Goal: Task Accomplishment & Management: Manage account settings

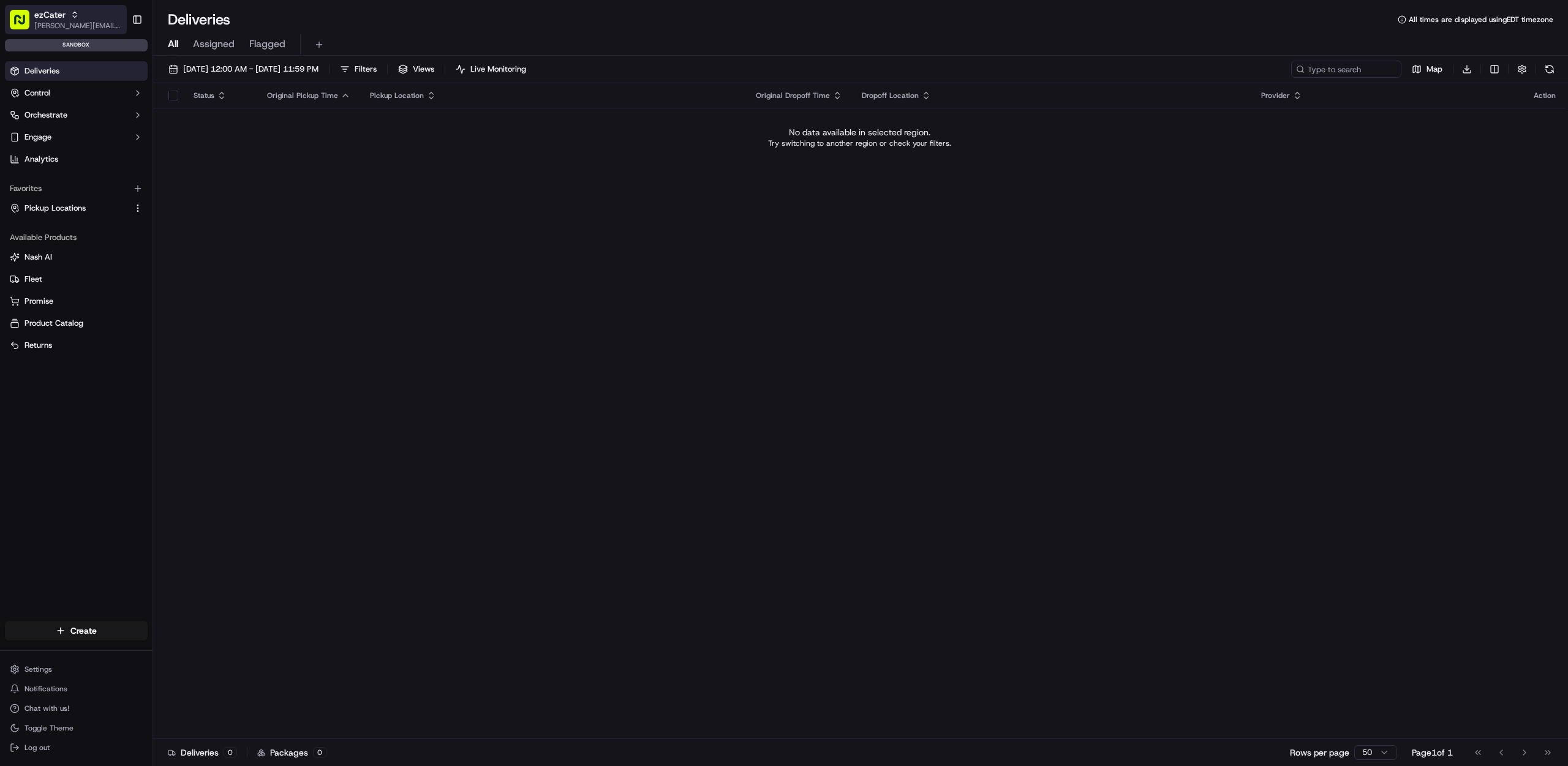
drag, startPoint x: 56, startPoint y: 18, endPoint x: 56, endPoint y: 10, distance: 8.0
click at [56, 17] on span "ezCater" at bounding box center [50, 15] width 31 height 13
type input "stop and"
click at [162, 57] on div "Stop and Shop" at bounding box center [221, 63] width 178 height 24
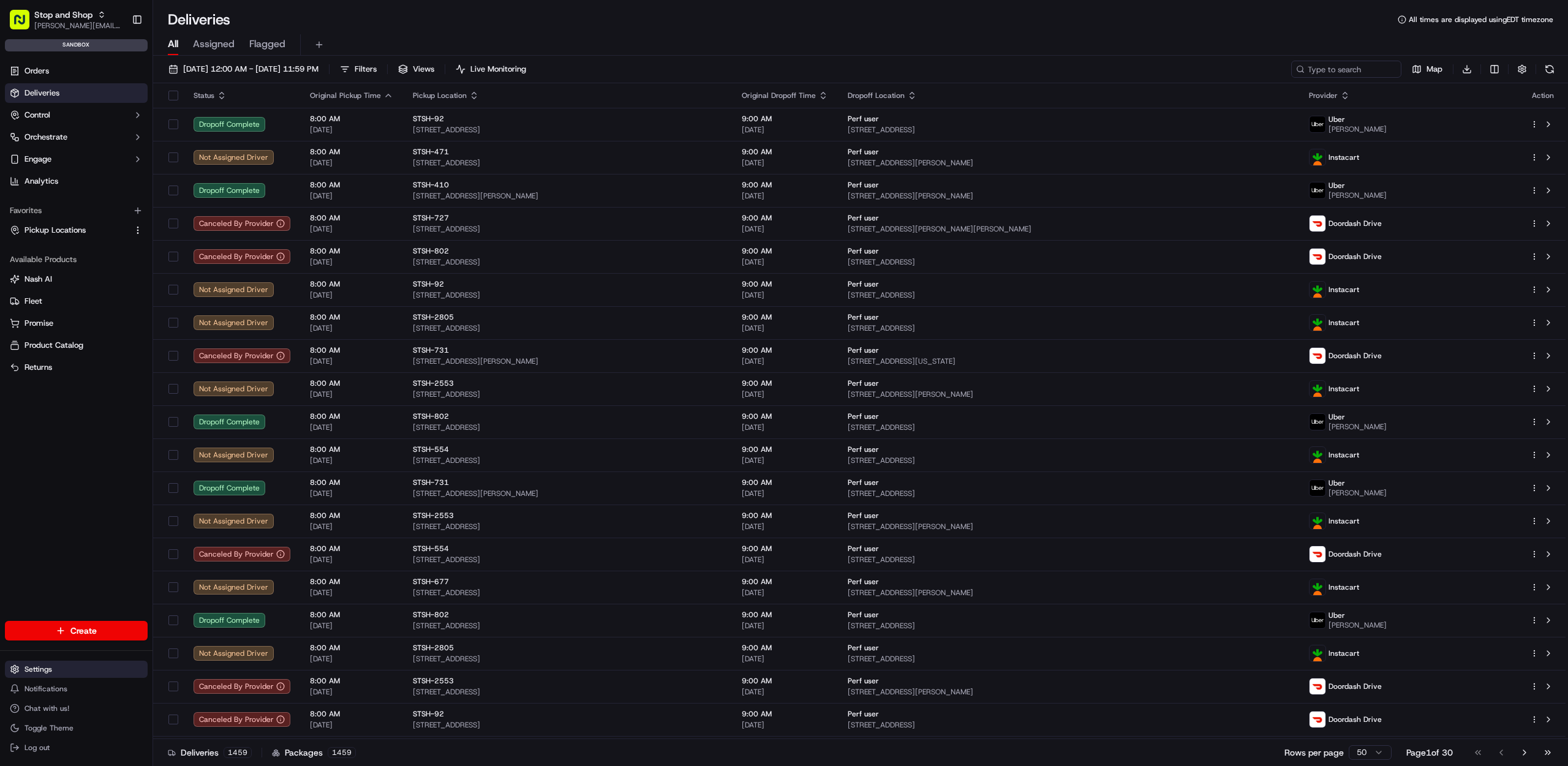
click at [59, 668] on html "Stop and Shop [PERSON_NAME][EMAIL_ADDRESS][DOMAIN_NAME] Toggle Sidebar sandbox …" at bounding box center [784, 383] width 1568 height 766
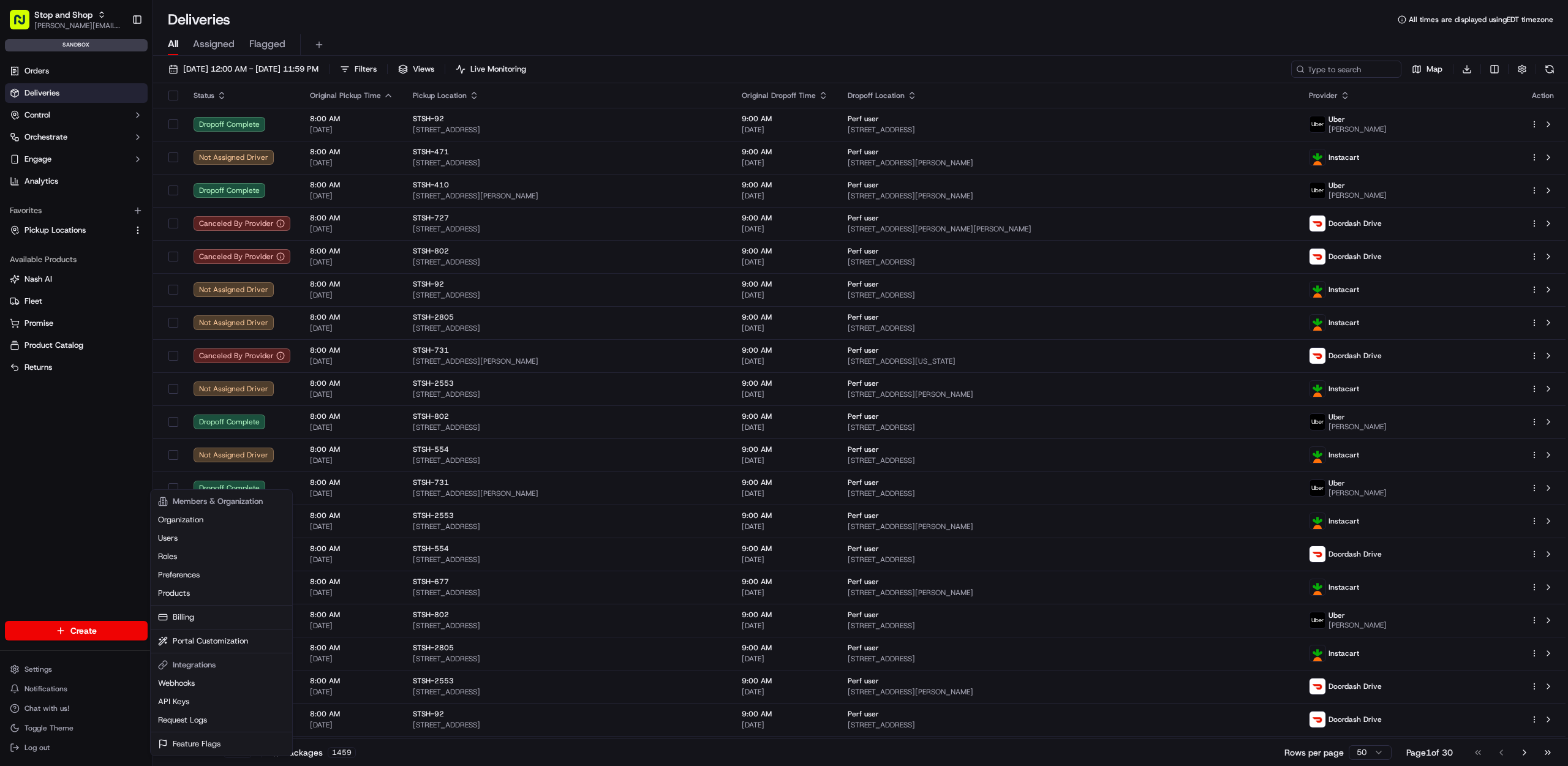
click at [55, 137] on html "Stop and Shop [PERSON_NAME][EMAIL_ADDRESS][DOMAIN_NAME] Toggle Sidebar sandbox …" at bounding box center [784, 383] width 1568 height 766
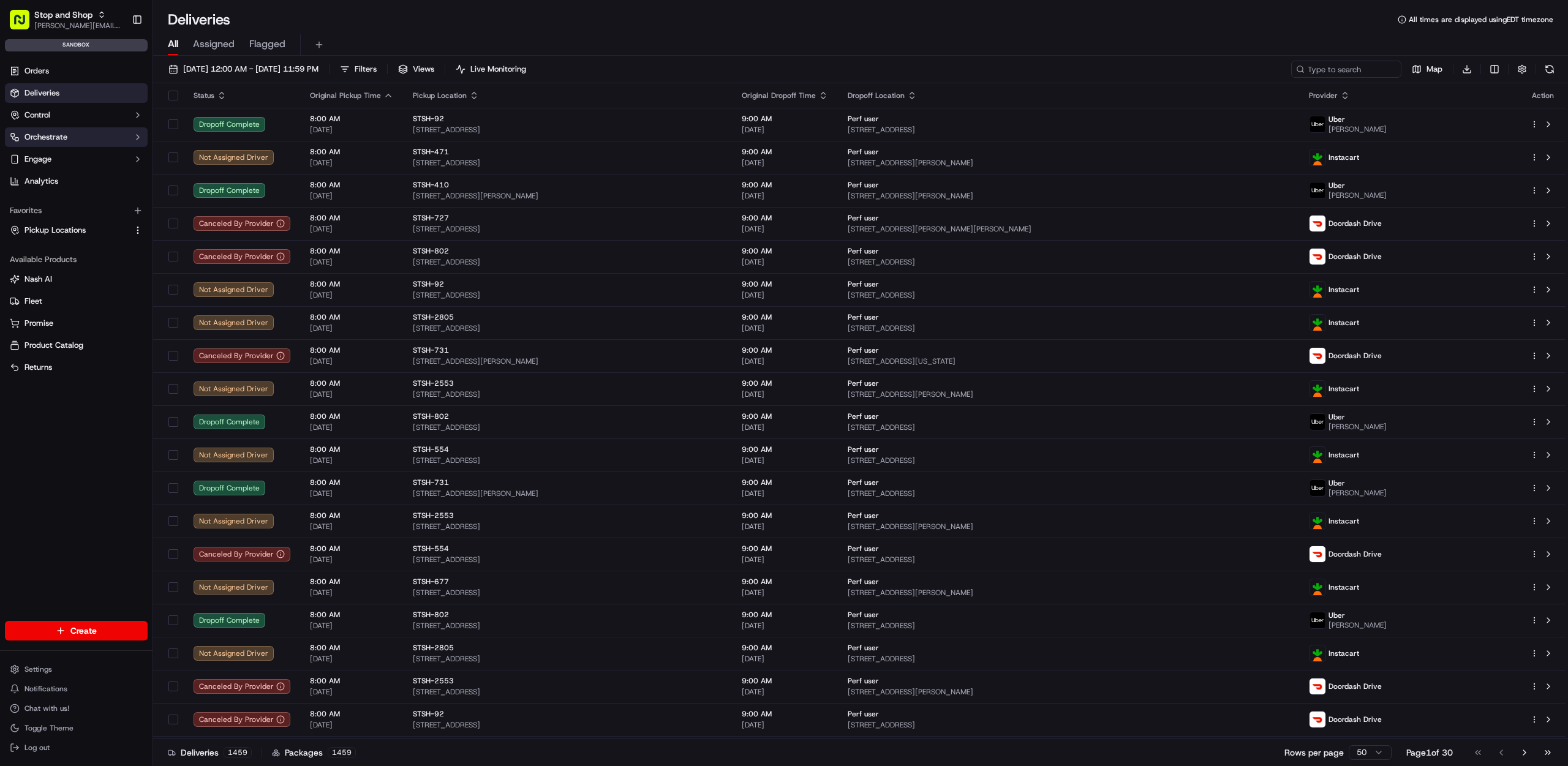
click at [55, 137] on span "Orchestrate" at bounding box center [45, 137] width 43 height 11
click at [52, 168] on link "Dispatch Strategies" at bounding box center [76, 176] width 113 height 17
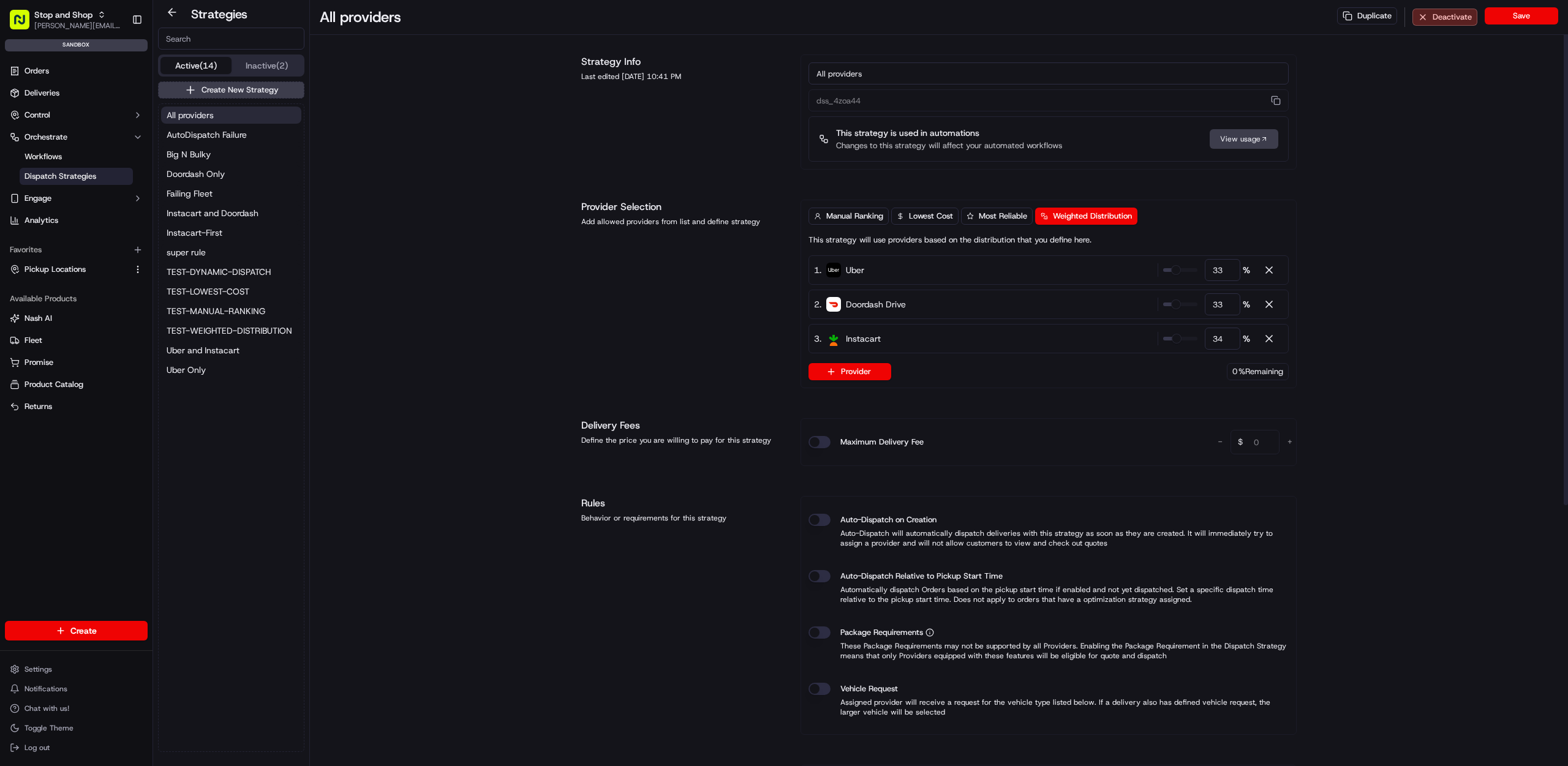
click at [511, 297] on div "All providers Duplicate Deactivate Save Strategy Info Last edited [DATE] 10:41 …" at bounding box center [939, 581] width 1258 height 1162
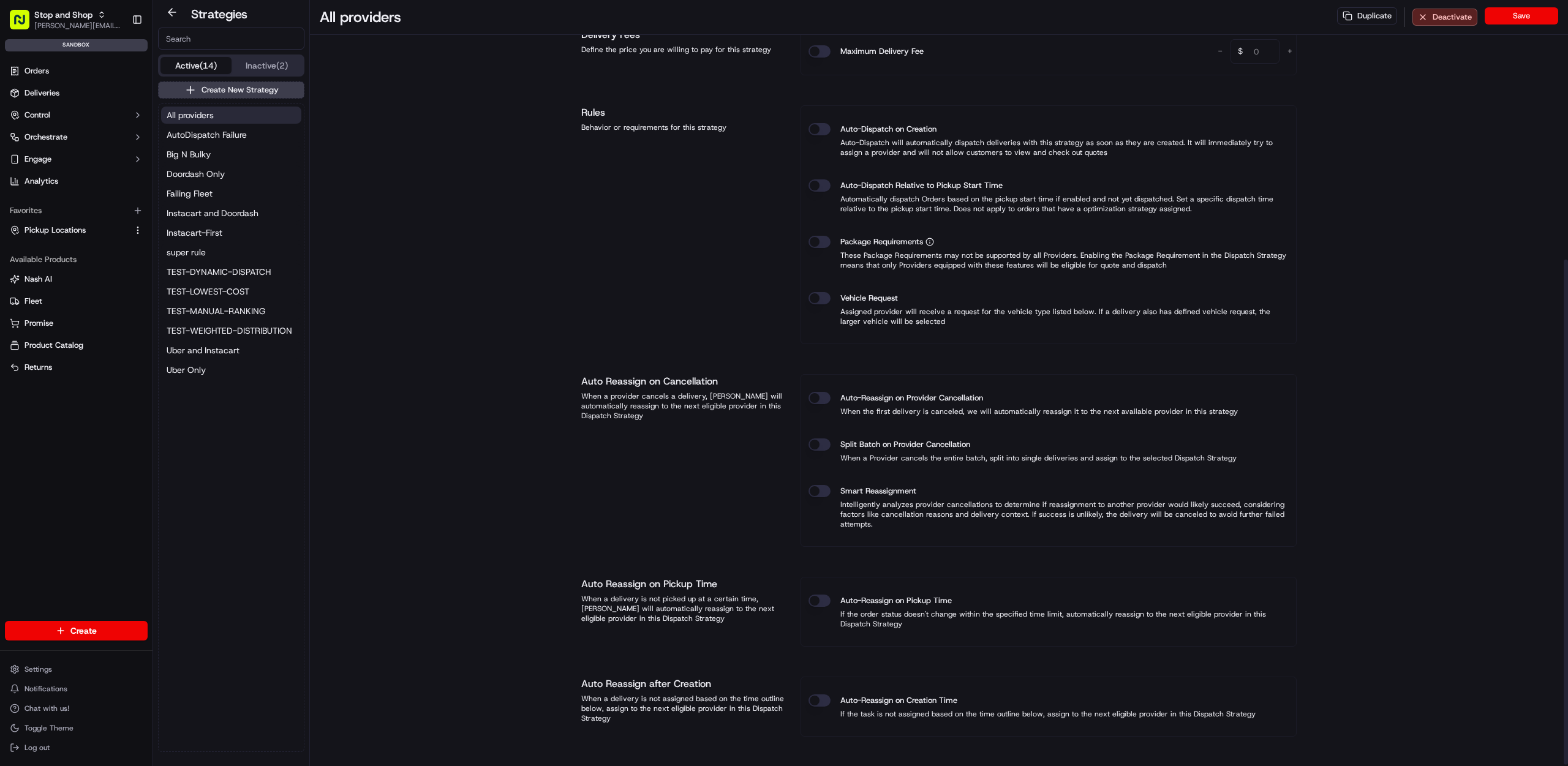
scroll to position [396, 0]
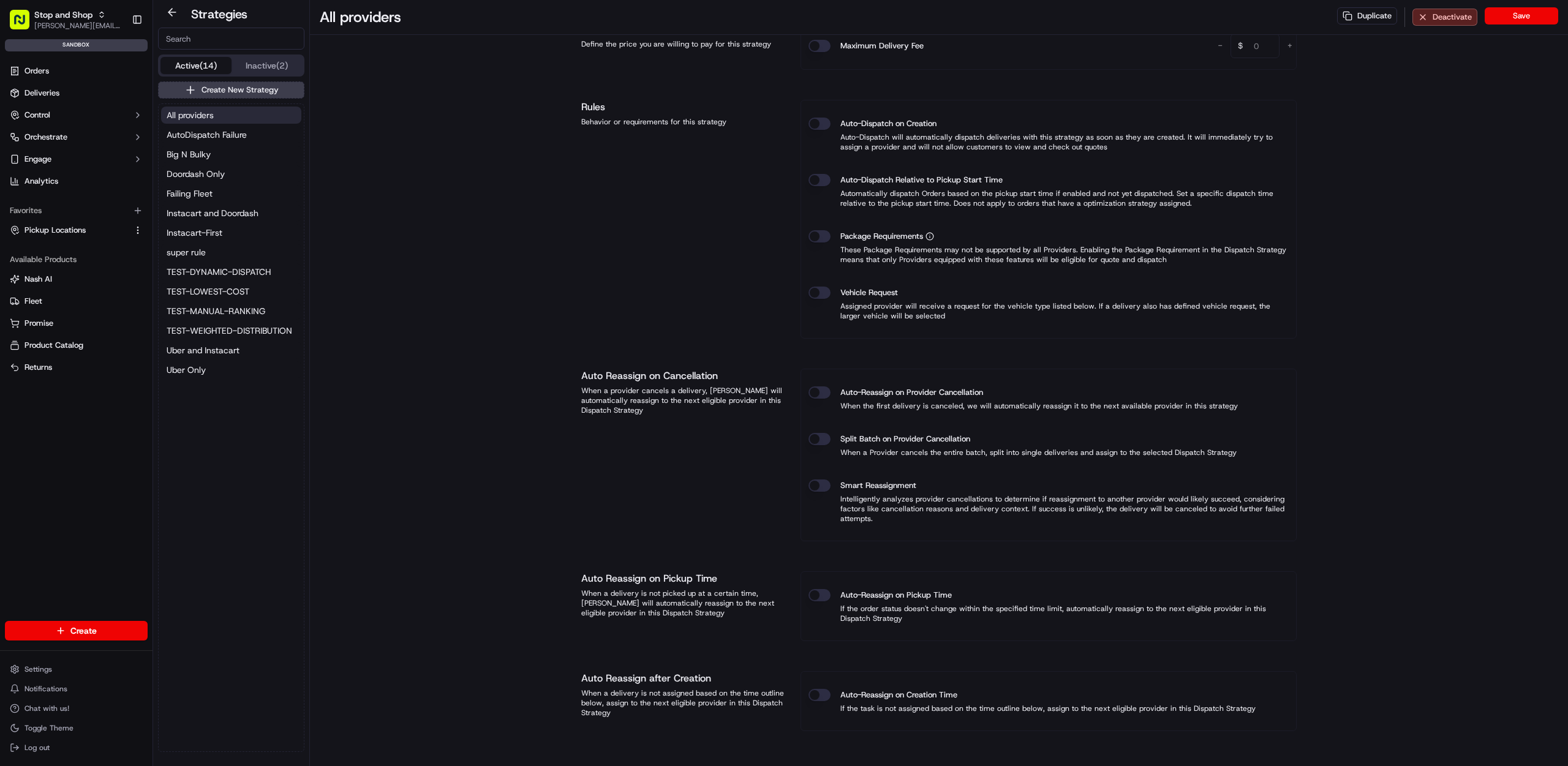
click at [216, 43] on input at bounding box center [230, 38] width 146 height 22
paste input "dss_8zPkuQ"
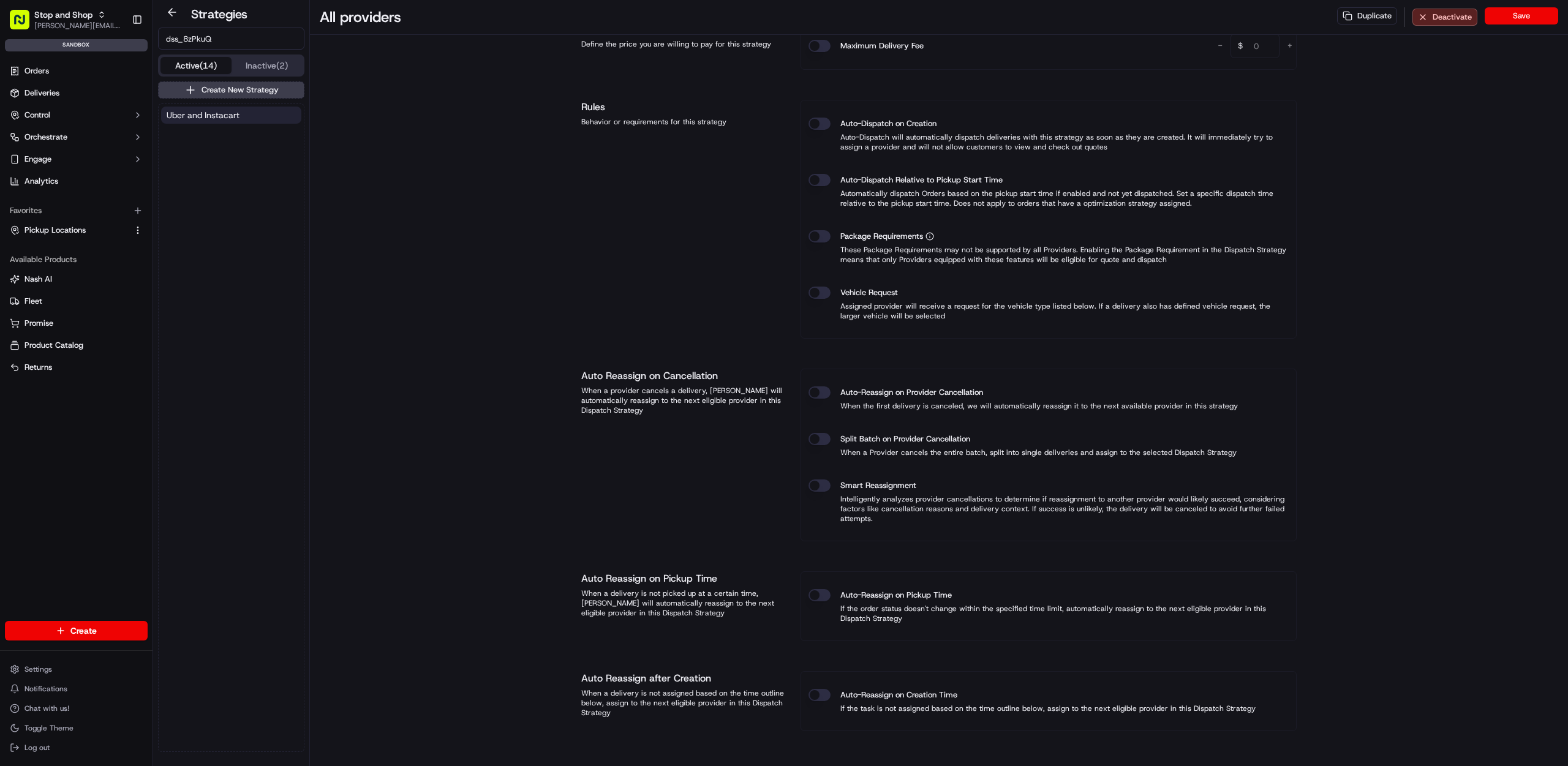
type input "dss_8zPkuQ"
click at [229, 110] on span "Uber and Instacart" at bounding box center [203, 115] width 73 height 13
click at [229, 114] on span "Uber and Instacart" at bounding box center [203, 115] width 73 height 13
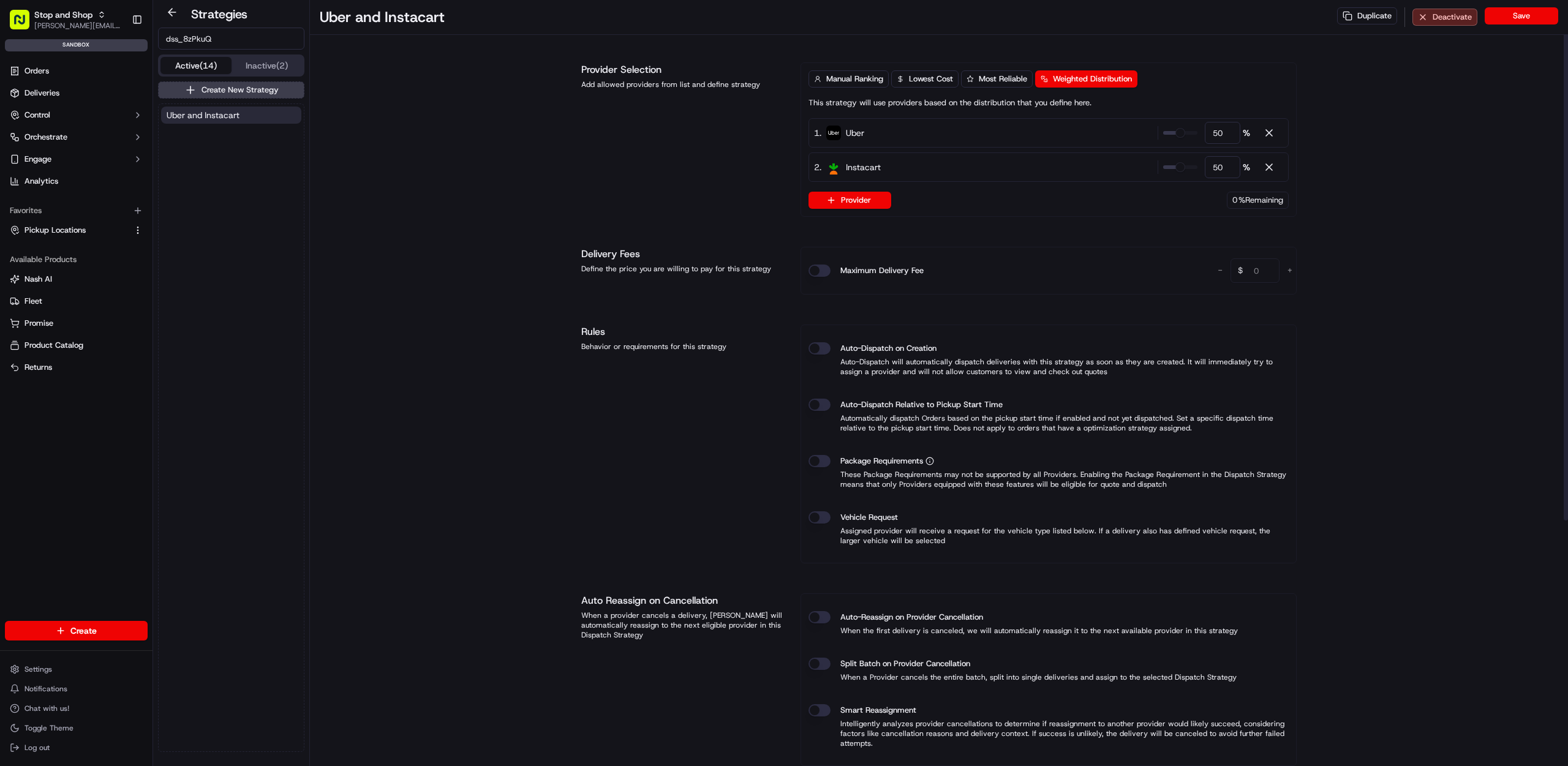
scroll to position [0, 0]
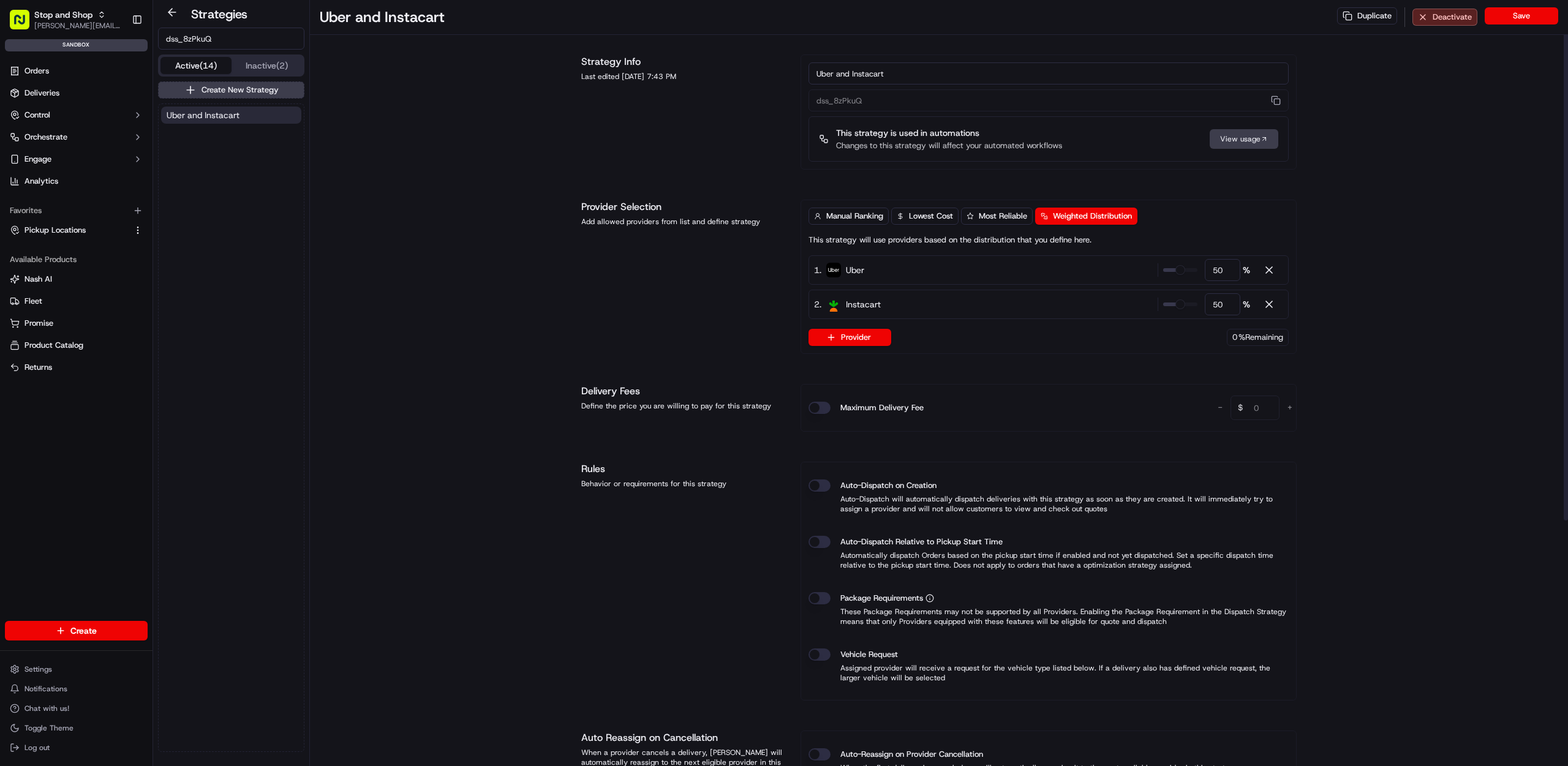
click at [791, 97] on div "Strategy Info Last edited [DATE] 7:43 PM Uber and Instacart dss_8zPkuQ This str…" at bounding box center [939, 112] width 716 height 115
click at [219, 30] on input "dss_8zPkuQ" at bounding box center [230, 38] width 146 height 22
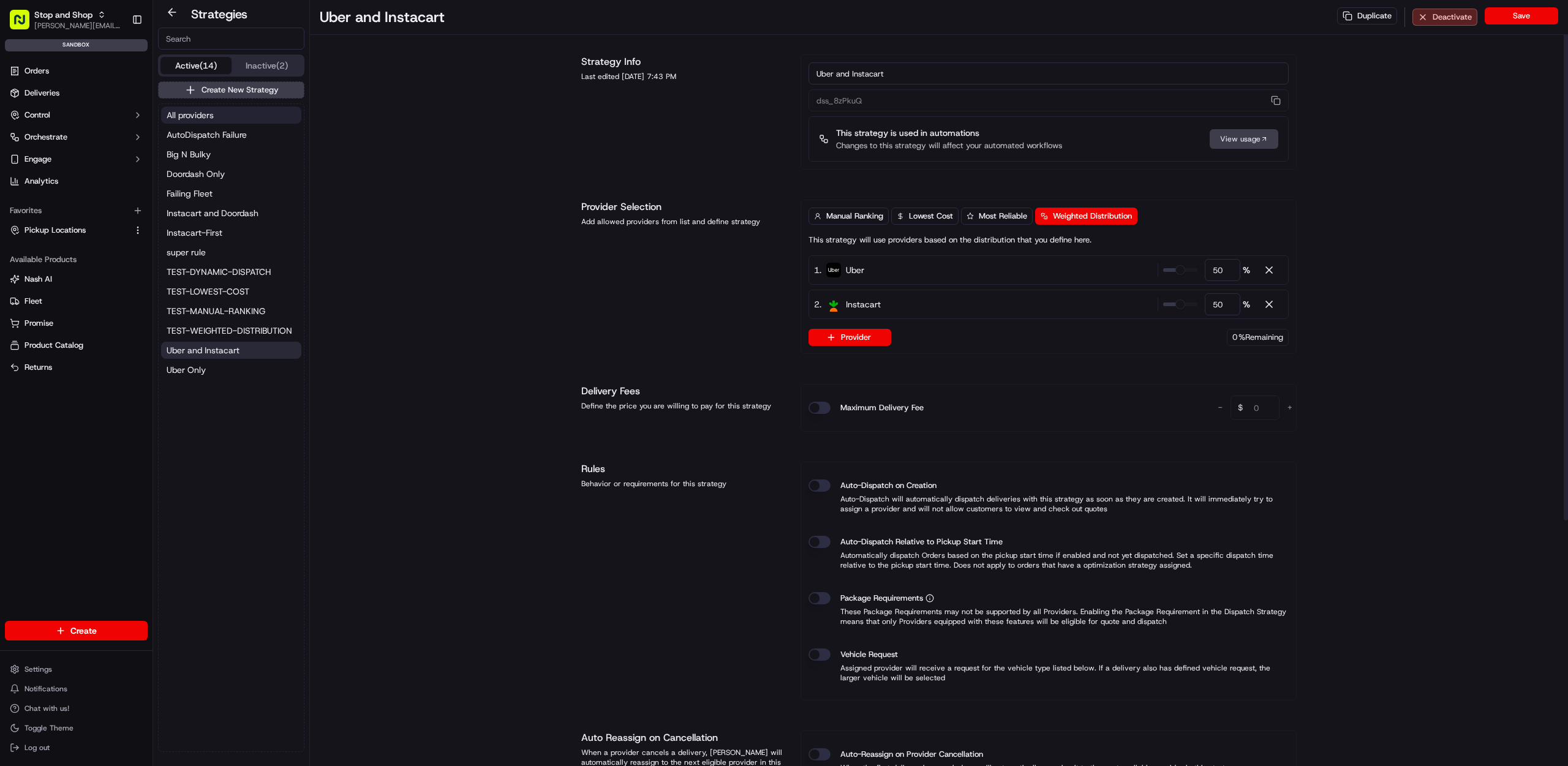
click at [235, 116] on button "All providers" at bounding box center [231, 115] width 141 height 17
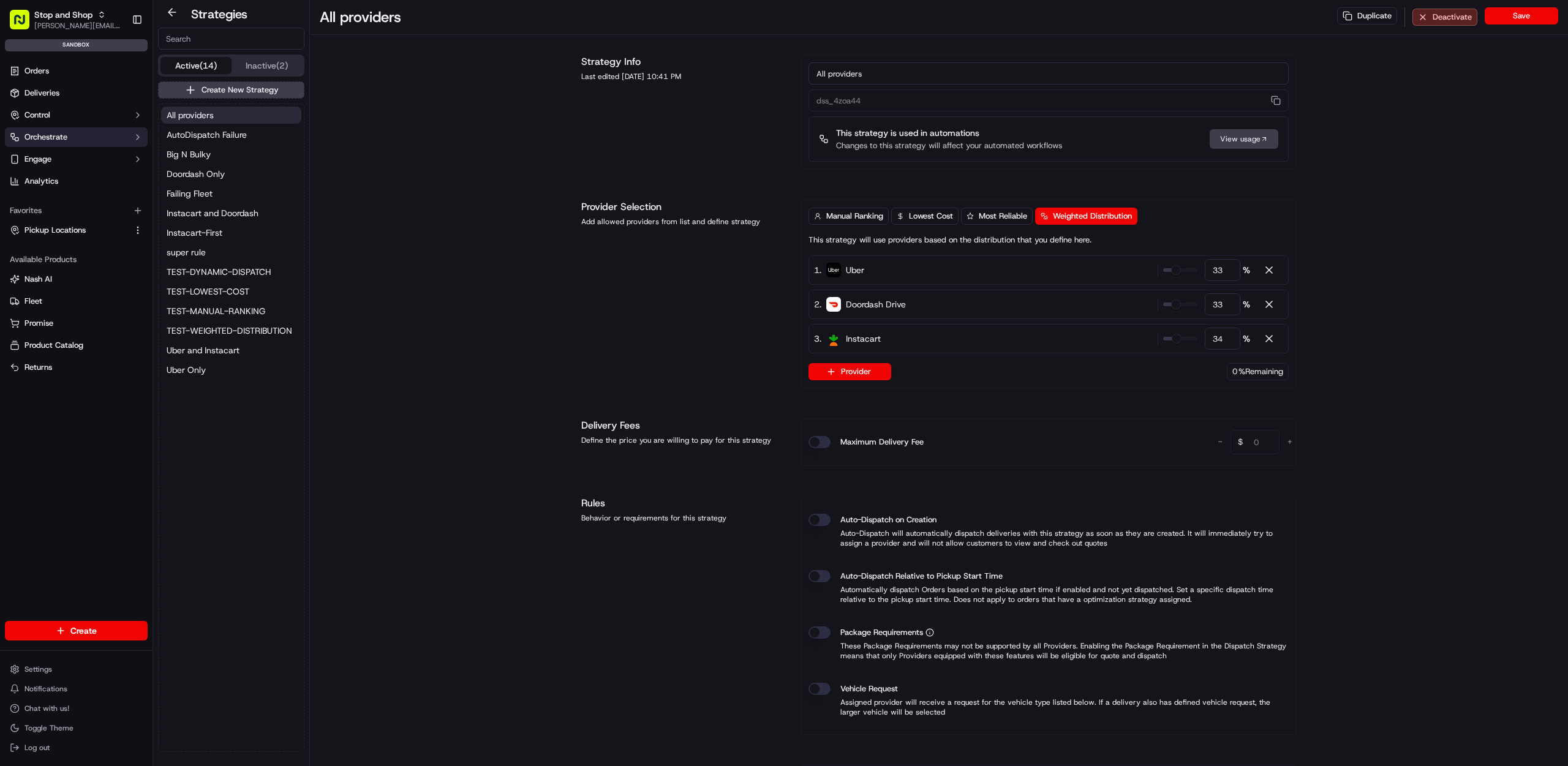
click at [82, 140] on button "Orchestrate" at bounding box center [75, 137] width 142 height 20
click at [121, 154] on link "Workflows" at bounding box center [76, 156] width 113 height 17
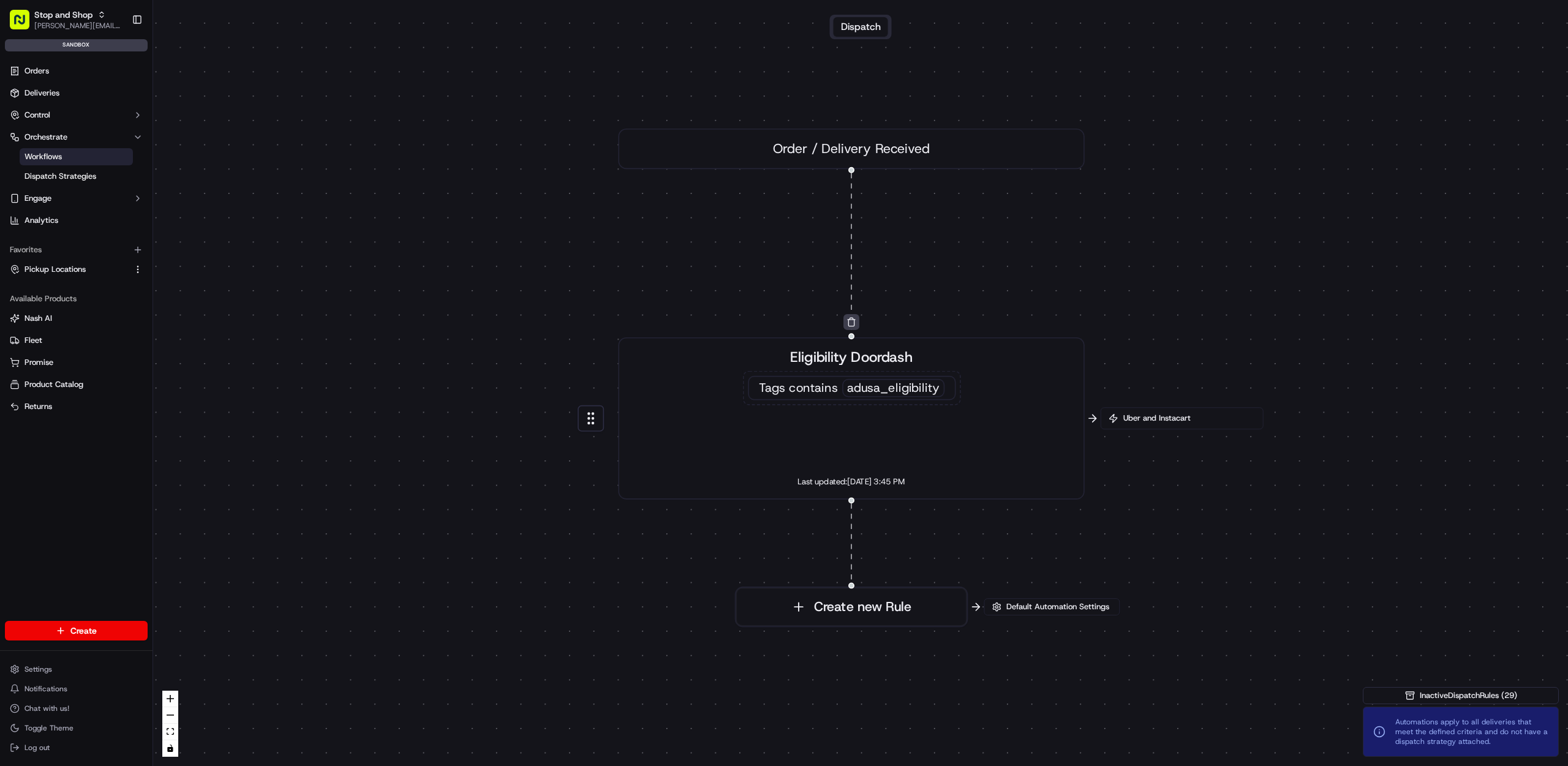
click at [1162, 423] on div "Uber and Instacart" at bounding box center [1183, 418] width 163 height 22
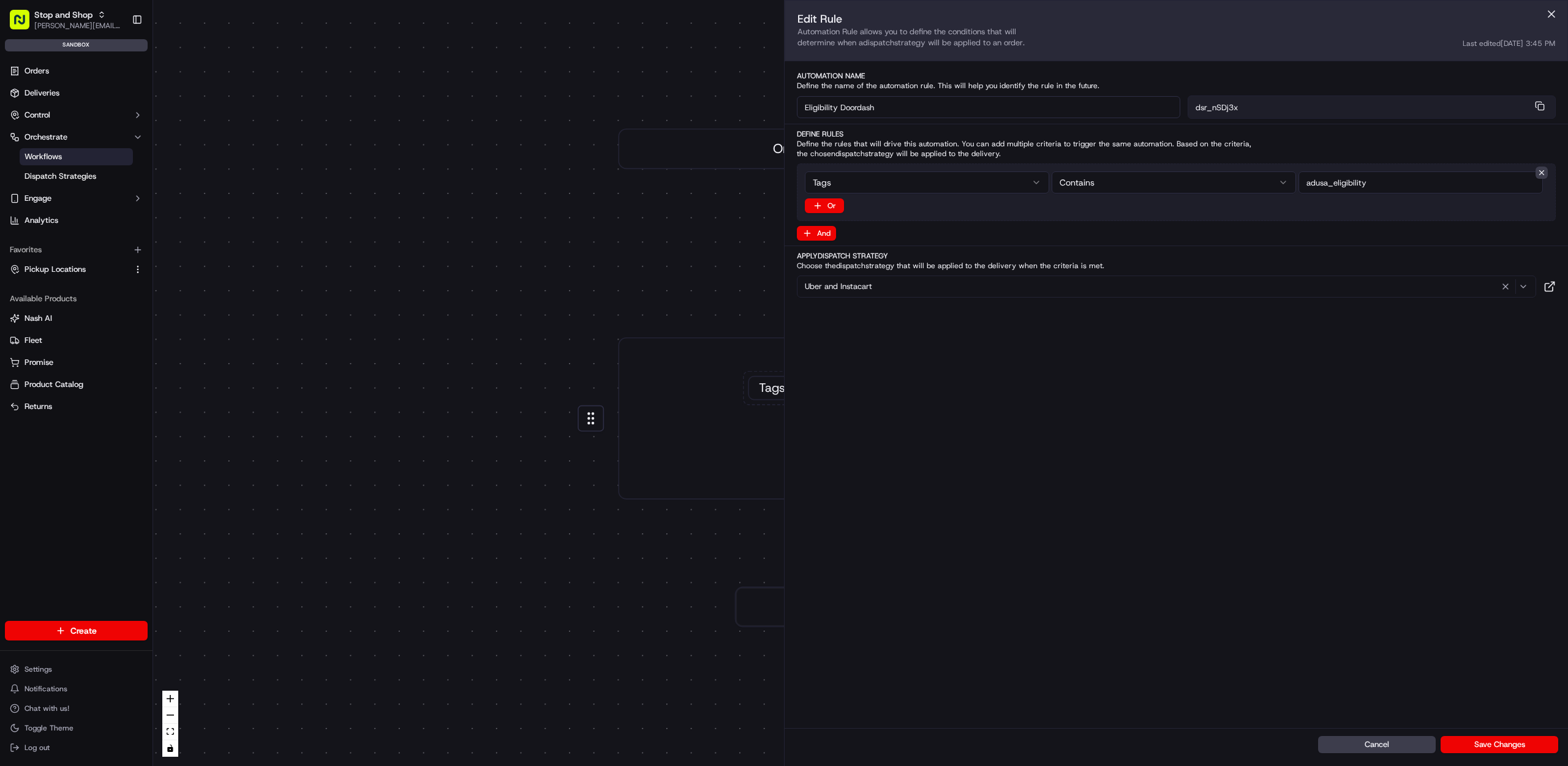
click at [1178, 102] on div "Eligibility Doordash dsr_nSDj3x" at bounding box center [1176, 107] width 759 height 24
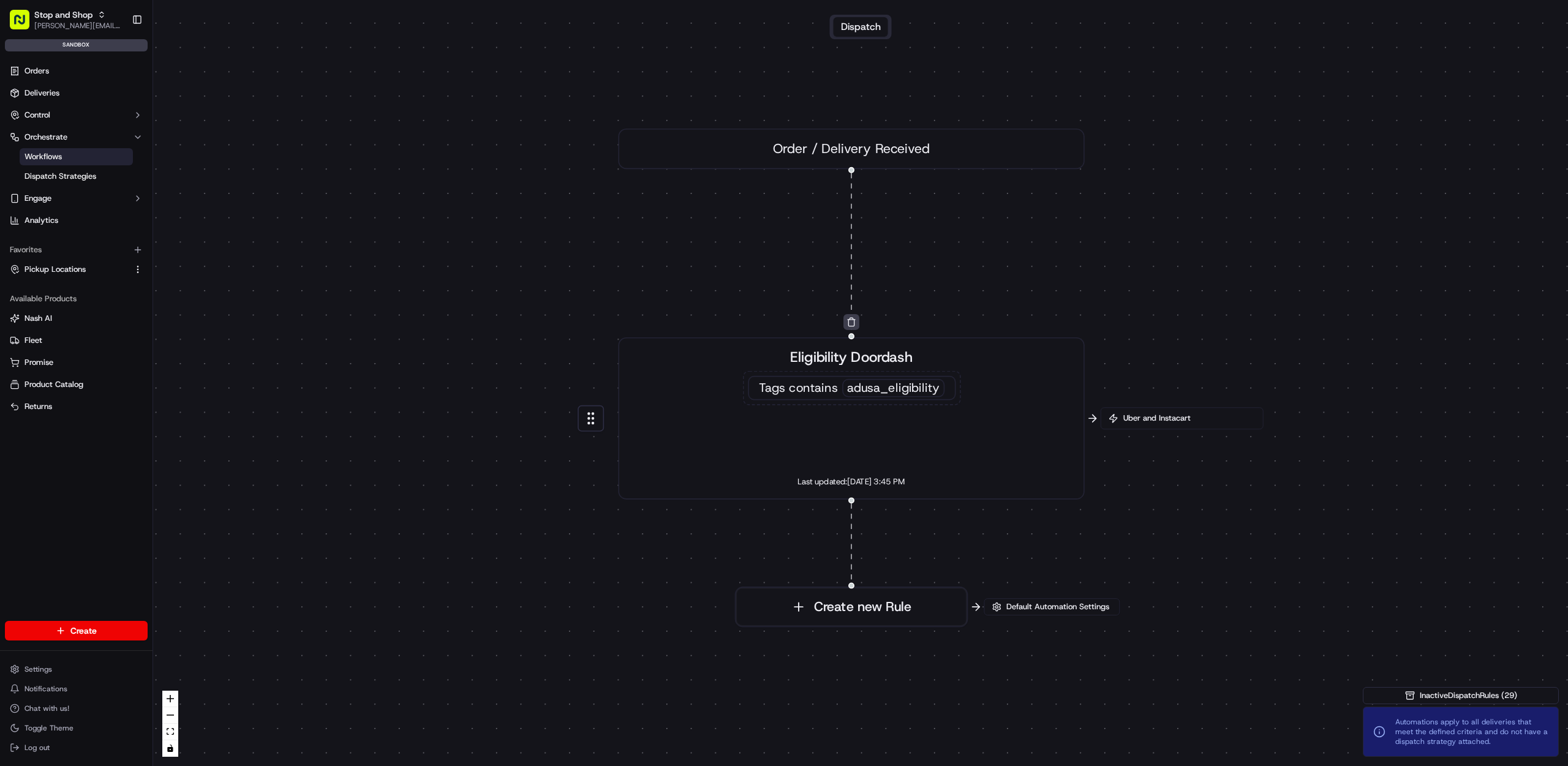
click at [1041, 380] on div "Eligibility Doordash Tags contains adusa_eligibility Last updated: 09/17/2025 3…" at bounding box center [851, 418] width 432 height 144
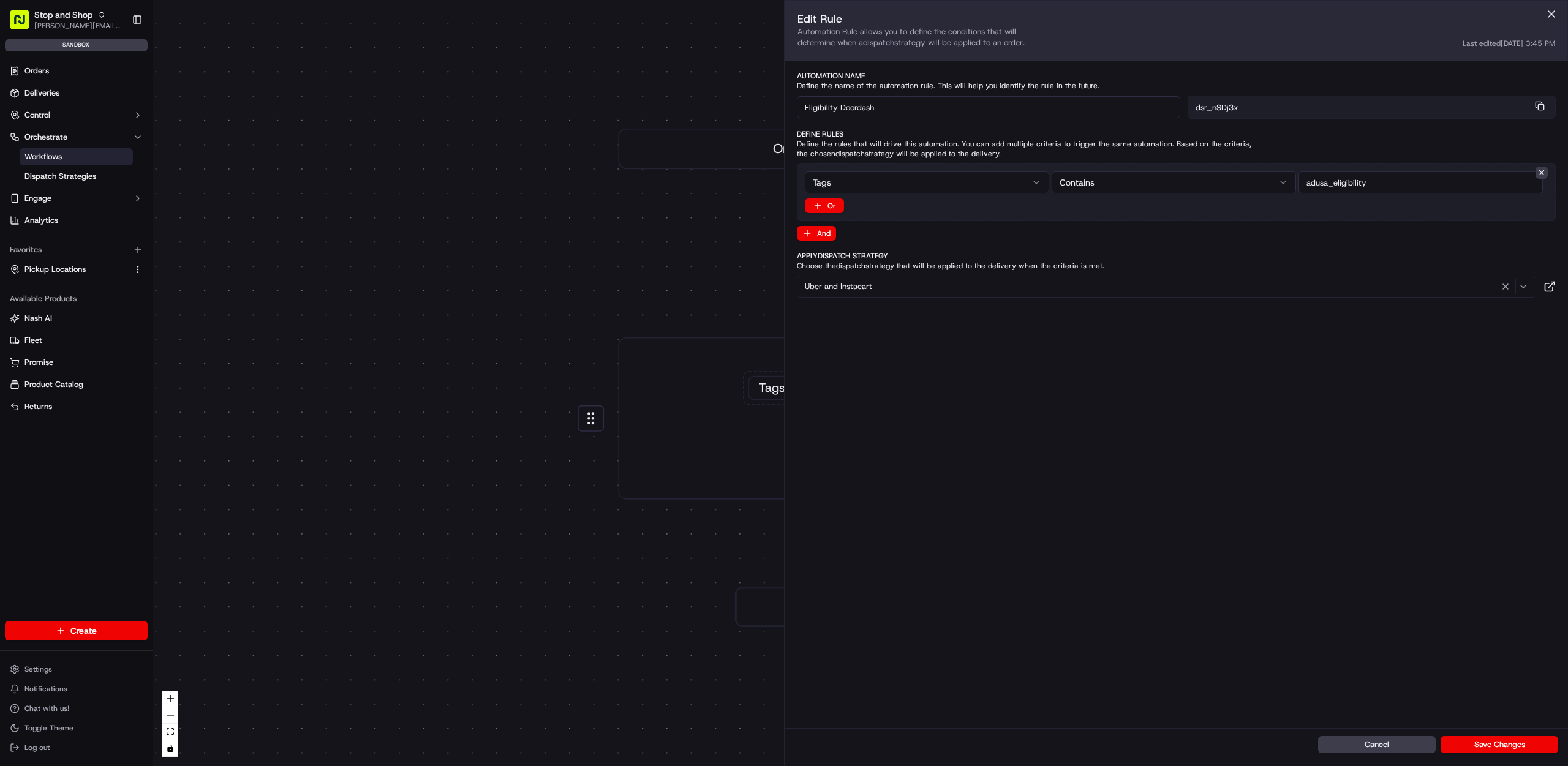
click at [1041, 380] on div "0 0 Order / Delivery Received Eligibility Doordash Tags contains adusa_eligibil…" at bounding box center [861, 383] width 1415 height 766
click at [560, 249] on div "0 0 Order / Delivery Received Eligibility Doordash Tags contains adusa_eligibil…" at bounding box center [861, 383] width 1415 height 766
click at [738, 422] on div "Eligibility Doordash Tags contains adusa_eligibility Last updated: 09/17/2025 3…" at bounding box center [852, 418] width 432 height 144
click at [771, 388] on span "Tags" at bounding box center [773, 388] width 26 height 16
drag, startPoint x: 1388, startPoint y: 189, endPoint x: 1288, endPoint y: 180, distance: 100.4
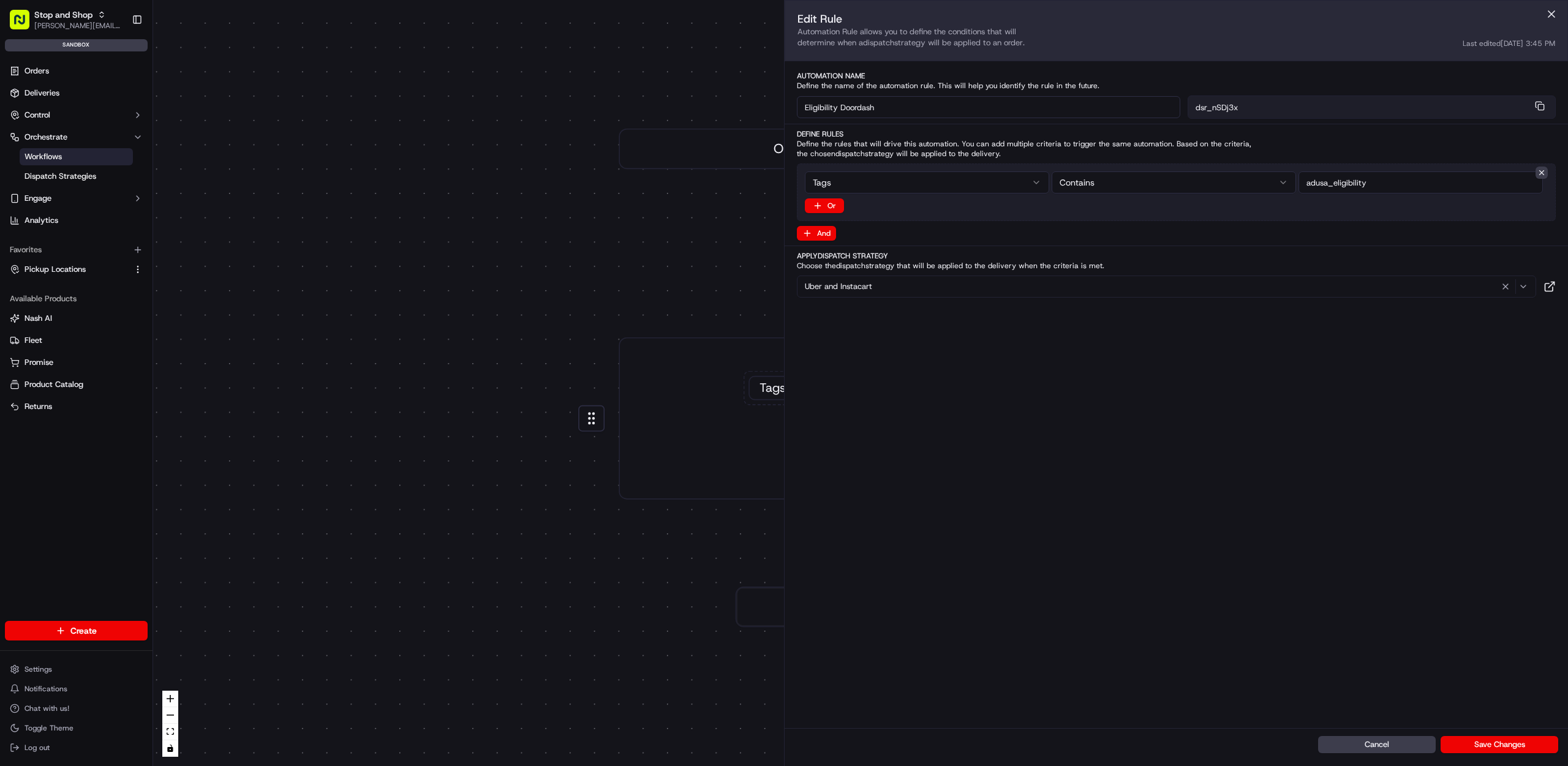
click at [1288, 180] on div "Tags Contains" at bounding box center [1175, 182] width 743 height 22
click at [1269, 118] on div "dsr_nSDj3x" at bounding box center [1372, 107] width 369 height 24
click at [1199, 288] on div "Uber and Instacart" at bounding box center [1166, 286] width 733 height 15
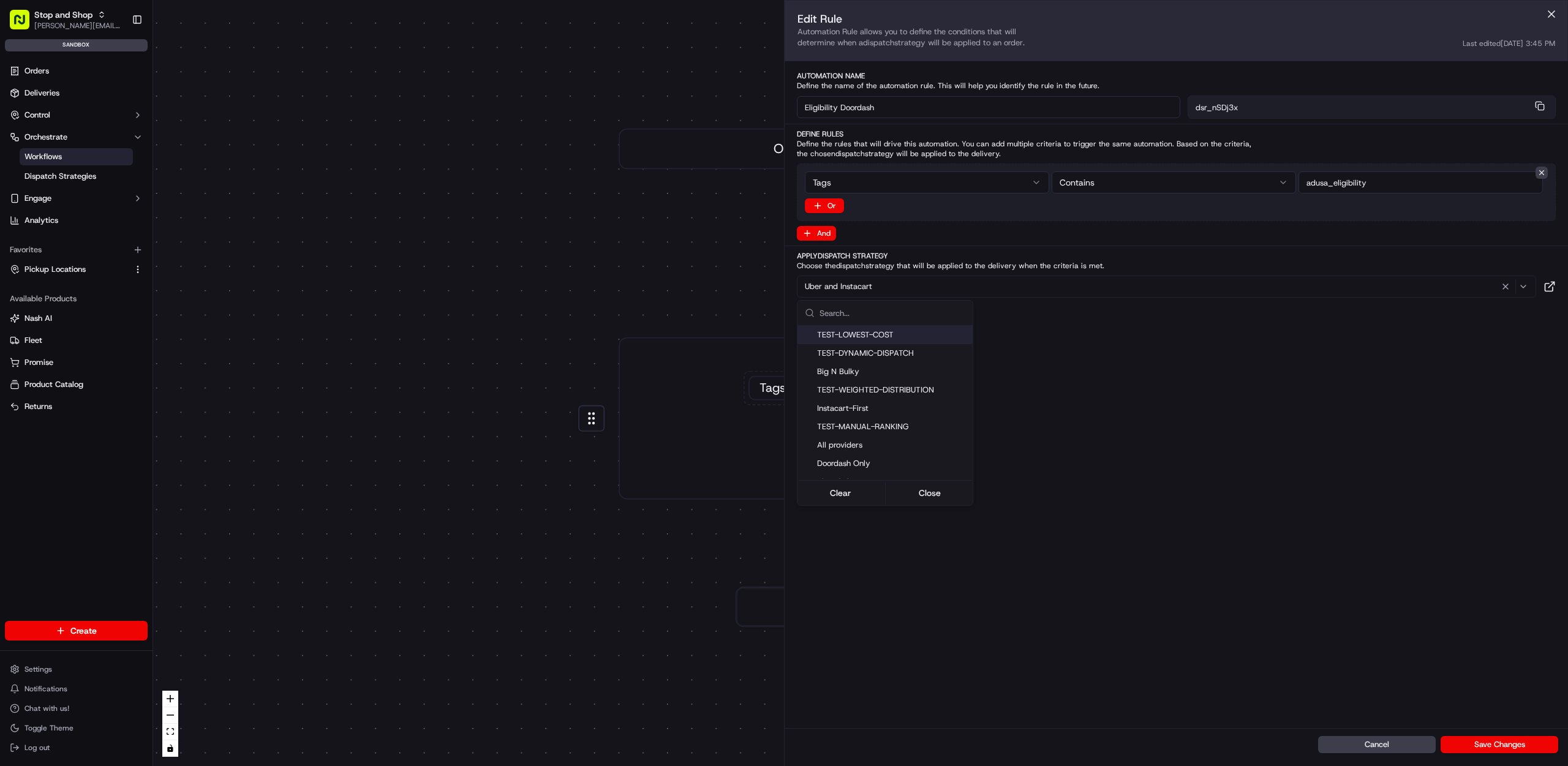
click at [1199, 288] on html "Stop and Shop thanh@usenash.com Toggle Sidebar sandbox Orders Deliveries Contro…" at bounding box center [784, 383] width 1568 height 766
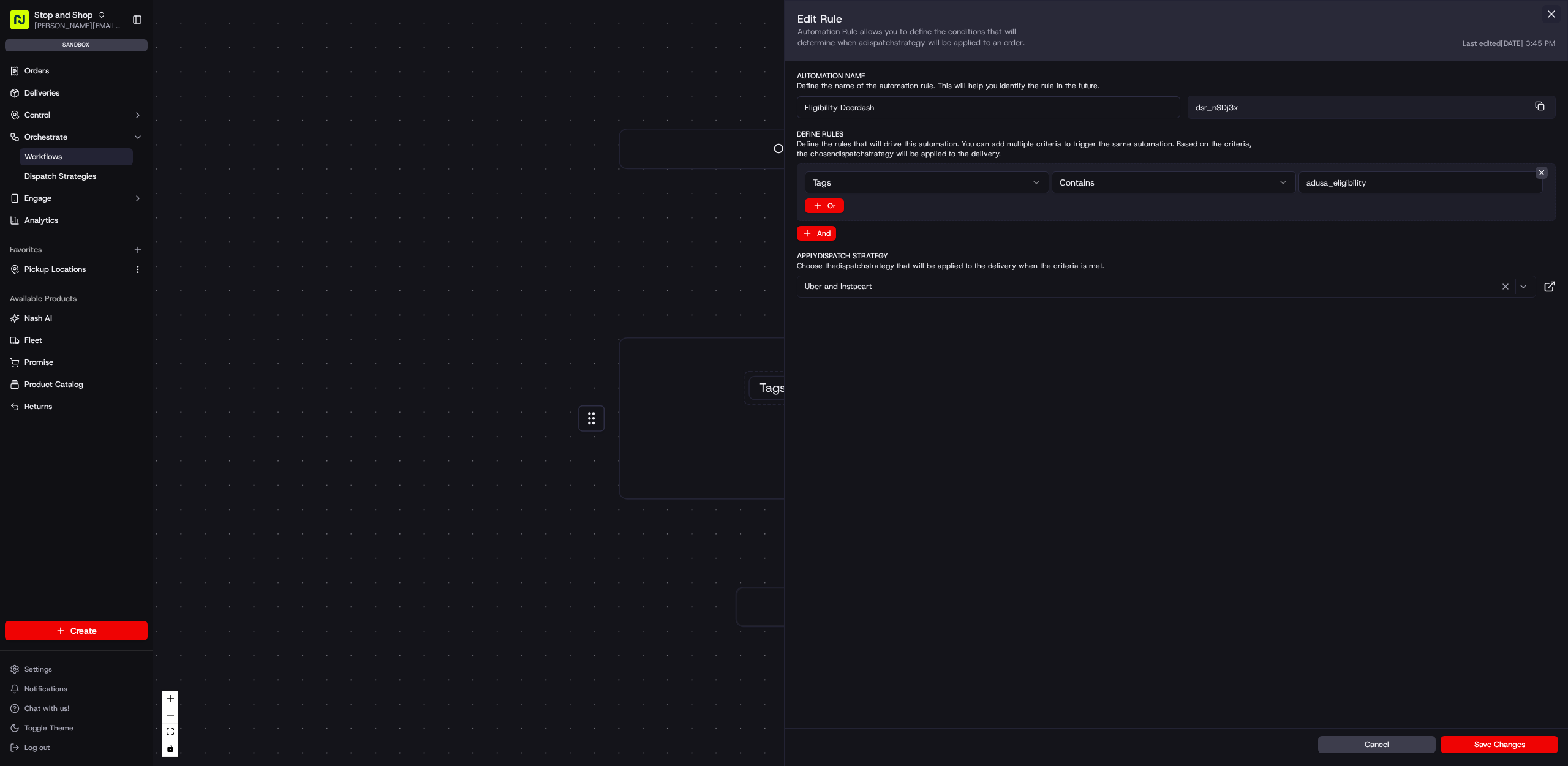
click at [1552, 16] on button at bounding box center [1552, 14] width 18 height 18
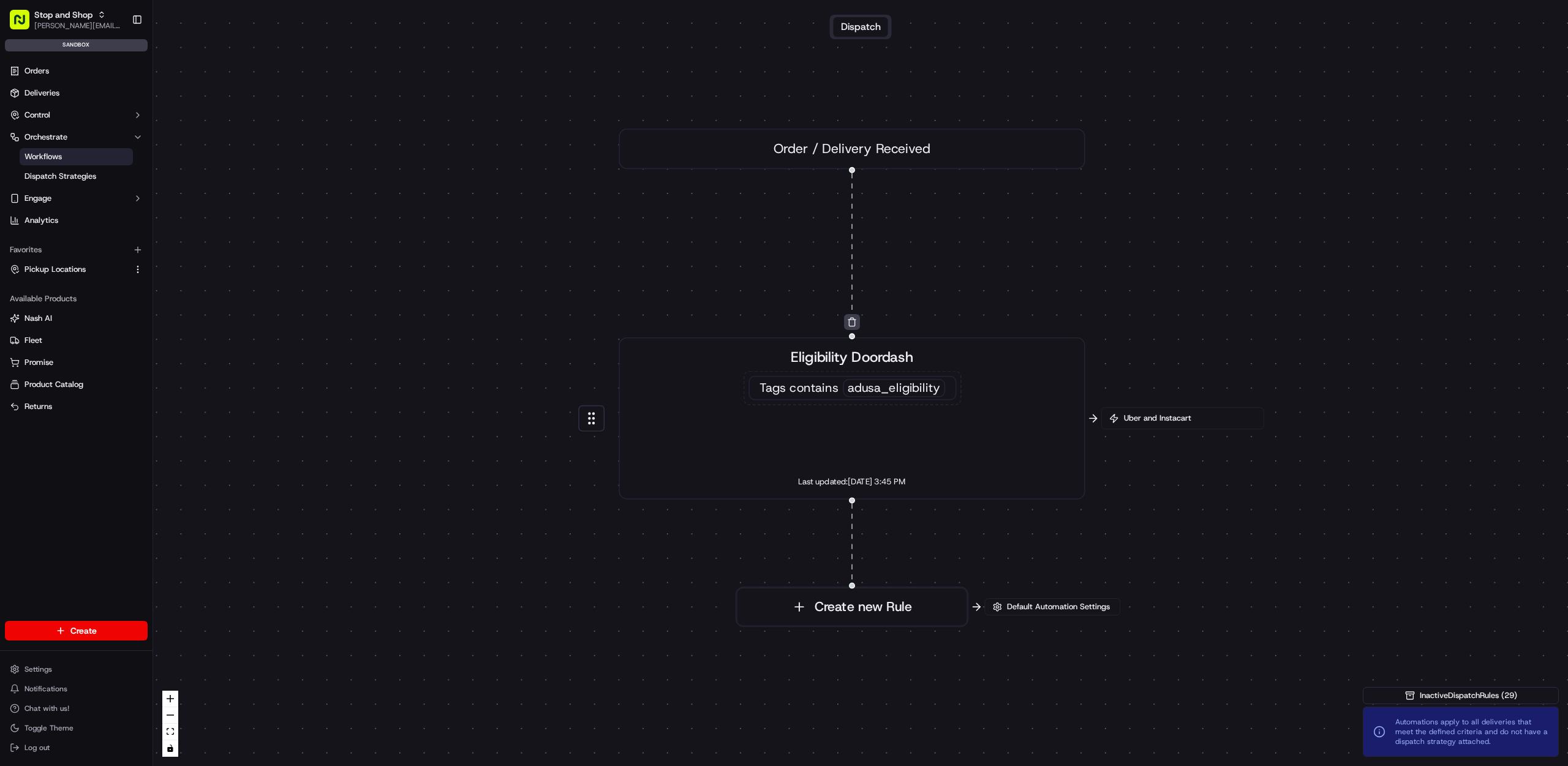
click at [1185, 422] on span "Uber and Instacart" at bounding box center [1189, 418] width 135 height 11
click at [1163, 430] on div "0 0 Order / Delivery Received Eligibility Doordash Tags contains adusa_eligibil…" at bounding box center [861, 383] width 1415 height 766
click at [1163, 423] on div "Uber and Instacart" at bounding box center [1183, 418] width 163 height 22
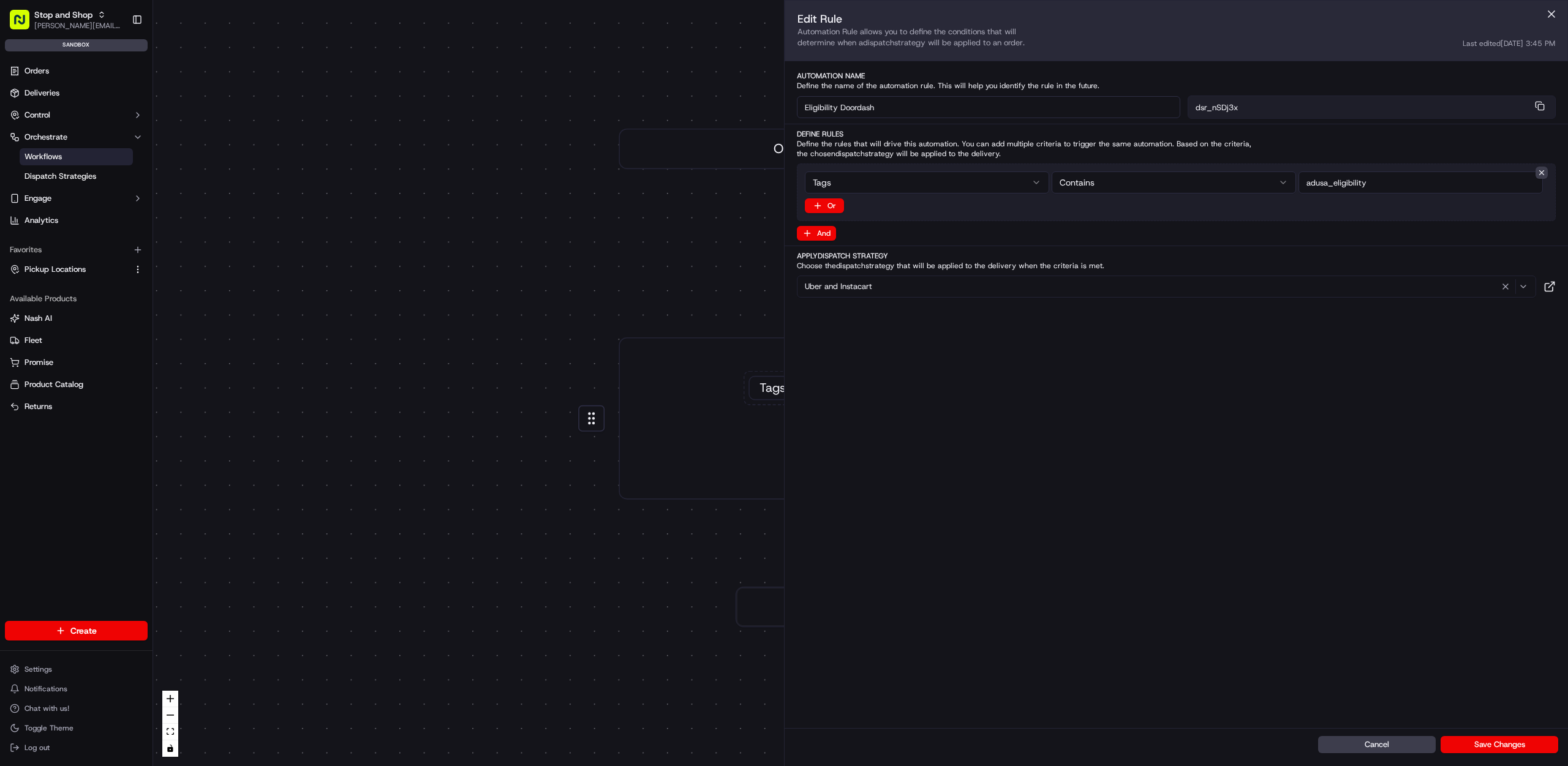
click at [593, 185] on div "0 0 Order / Delivery Received Eligibility Doordash Tags contains adusa_eligibil…" at bounding box center [861, 383] width 1415 height 766
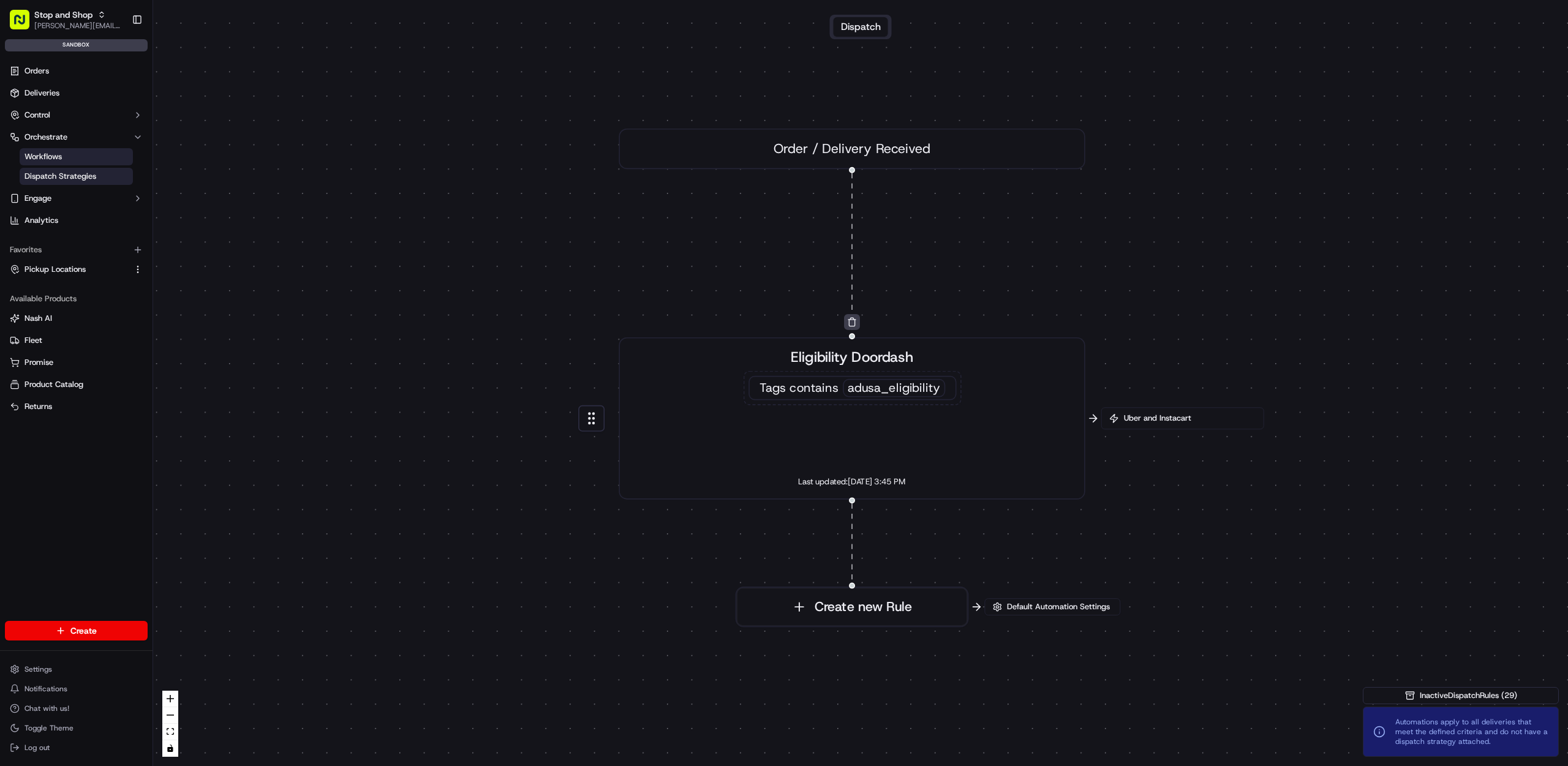
click at [60, 172] on span "Dispatch Strategies" at bounding box center [60, 176] width 72 height 11
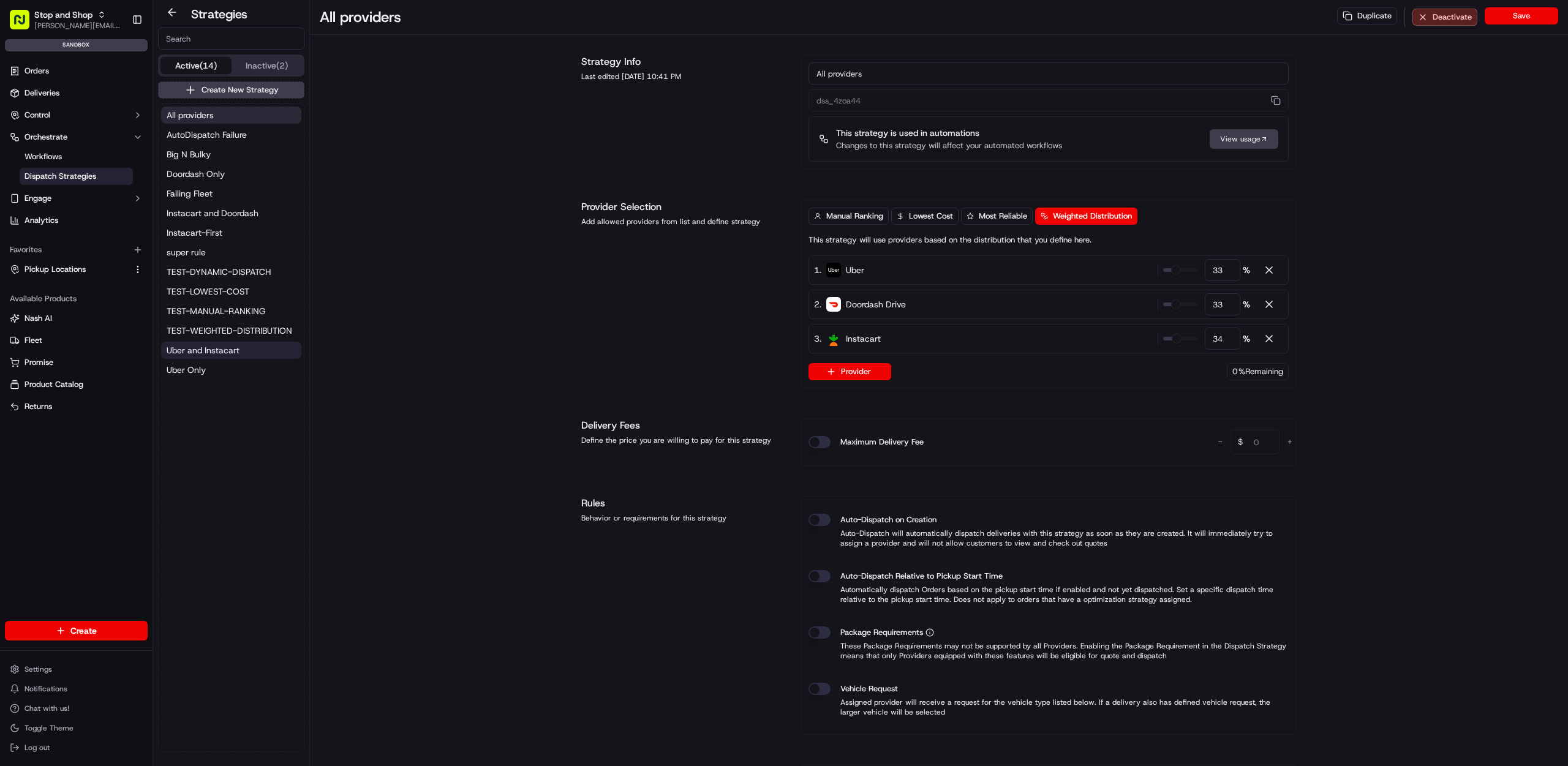
click at [224, 350] on span "Uber and Instacart" at bounding box center [203, 351] width 73 height 13
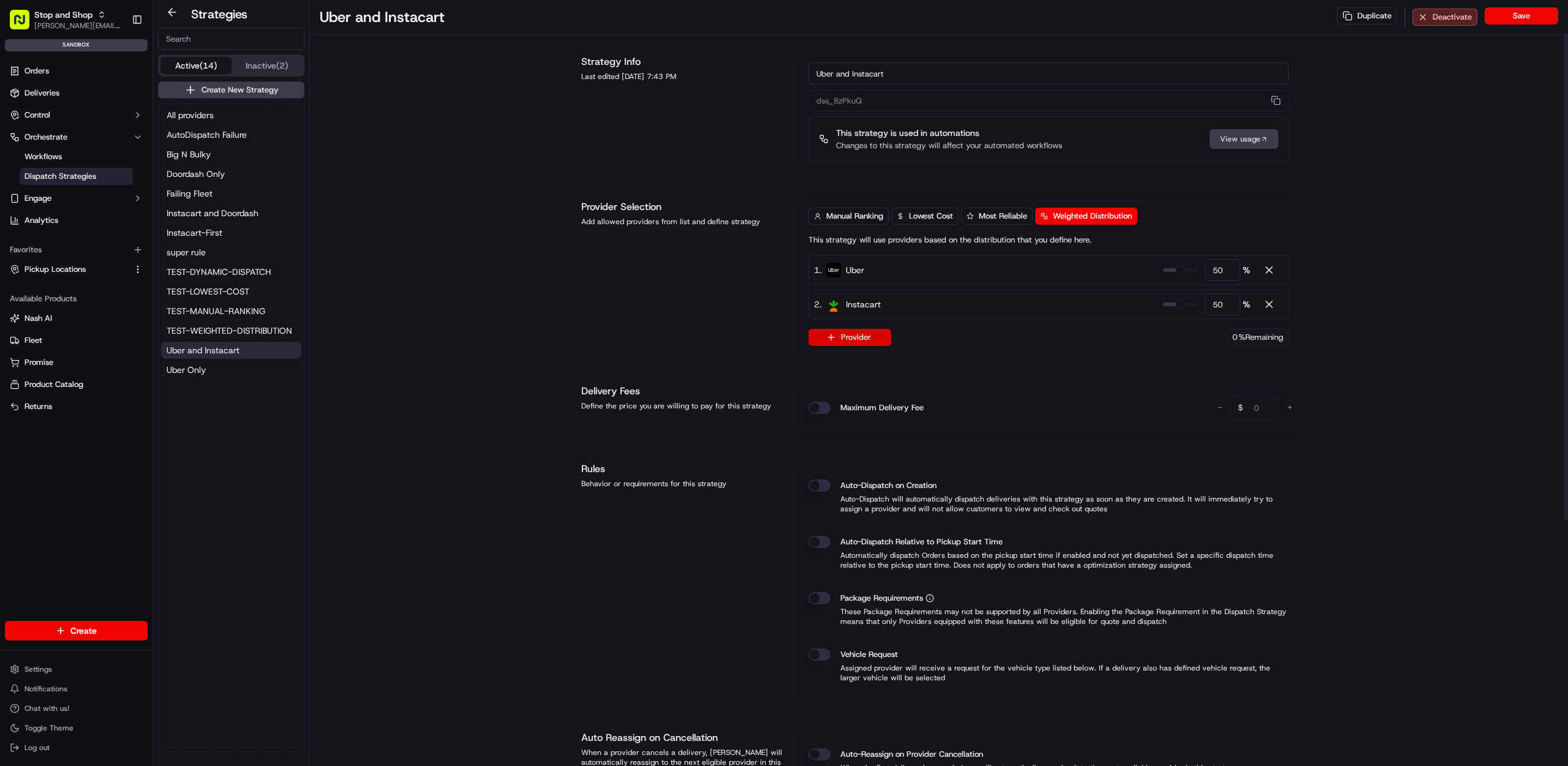
click at [833, 341] on icon "button" at bounding box center [831, 337] width 10 height 10
type input "door"
click at [896, 382] on span "Doordash Drive" at bounding box center [878, 385] width 60 height 13
type input "33"
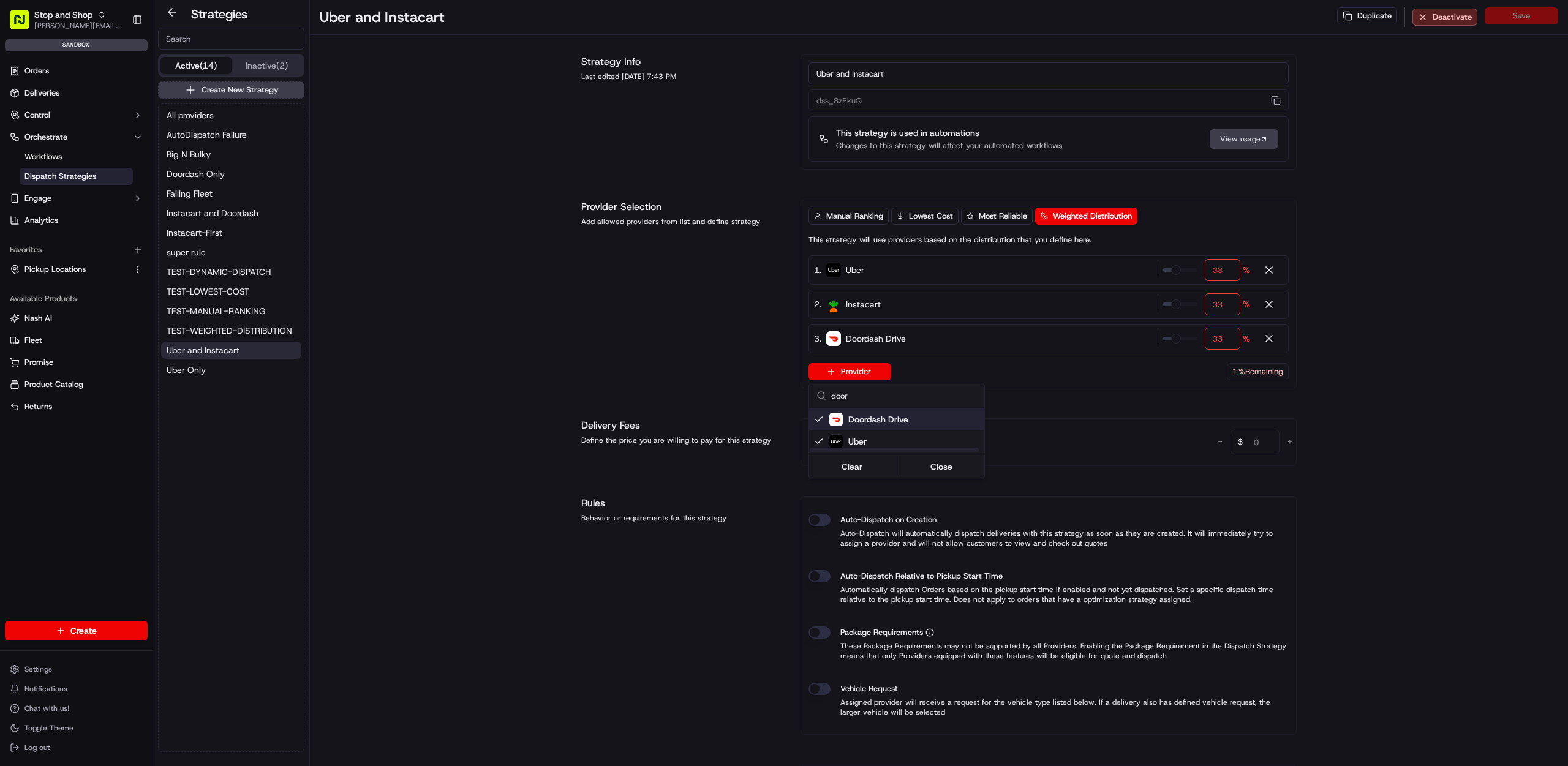
click at [601, 321] on html "Stop and Shop thanh@usenash.com Toggle Sidebar sandbox Orders Deliveries Contro…" at bounding box center [784, 383] width 1568 height 766
click at [1424, 331] on div "Uber and Instacart Duplicate Deactivate Save Strategy Info Last edited Jul 08, …" at bounding box center [939, 581] width 1258 height 1162
